Goal: Obtain resource: Obtain resource

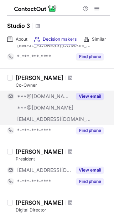
scroll to position [119, 0]
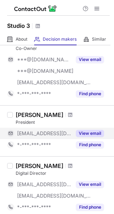
click at [87, 133] on button "View email" at bounding box center [90, 133] width 28 height 7
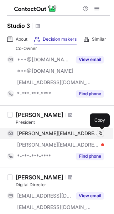
click at [101, 132] on span at bounding box center [101, 133] width 6 height 6
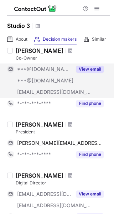
scroll to position [119, 0]
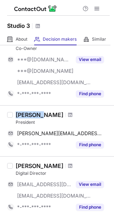
drag, startPoint x: 14, startPoint y: 115, endPoint x: 37, endPoint y: 115, distance: 23.1
click at [37, 115] on div "Jim Felt President jim@studio3.com Copy *-***-***-**** Find phone" at bounding box center [61, 130] width 97 height 39
copy div "Jim Felt"
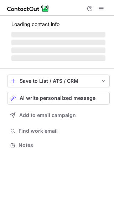
scroll to position [4, 4]
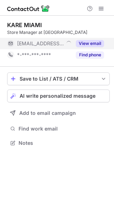
click at [95, 42] on button "View email" at bounding box center [90, 43] width 28 height 7
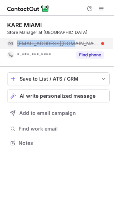
copy div "kare@kare-miami.com"
drag, startPoint x: 70, startPoint y: 42, endPoint x: 15, endPoint y: 42, distance: 55.5
click at [15, 42] on div "kare@kare-miami.com" at bounding box center [55, 43] width 97 height 11
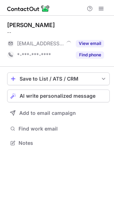
scroll to position [4, 4]
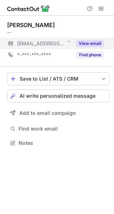
click at [94, 41] on button "View email" at bounding box center [90, 43] width 28 height 7
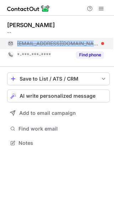
copy div "nicolas@nummuscapital.com"
drag, startPoint x: 88, startPoint y: 42, endPoint x: 11, endPoint y: 43, distance: 76.9
click at [11, 43] on div "nicolas@nummuscapital.com" at bounding box center [55, 43] width 97 height 11
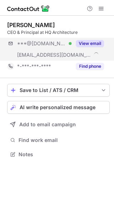
scroll to position [149, 114]
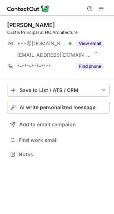
scroll to position [149, 114]
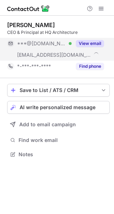
click at [98, 44] on button "View email" at bounding box center [90, 43] width 28 height 7
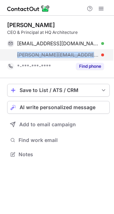
copy span "anna@hqarchitecture.com"
drag, startPoint x: 80, startPoint y: 54, endPoint x: 15, endPoint y: 56, distance: 65.5
click at [15, 56] on div "anna@hqarchitecture.com" at bounding box center [55, 54] width 97 height 11
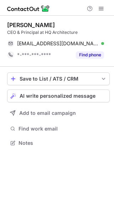
scroll to position [137, 114]
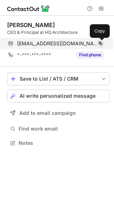
click at [101, 42] on span at bounding box center [101, 44] width 6 height 6
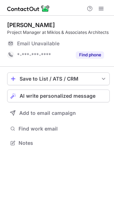
scroll to position [4, 4]
